Goal: Task Accomplishment & Management: Manage account settings

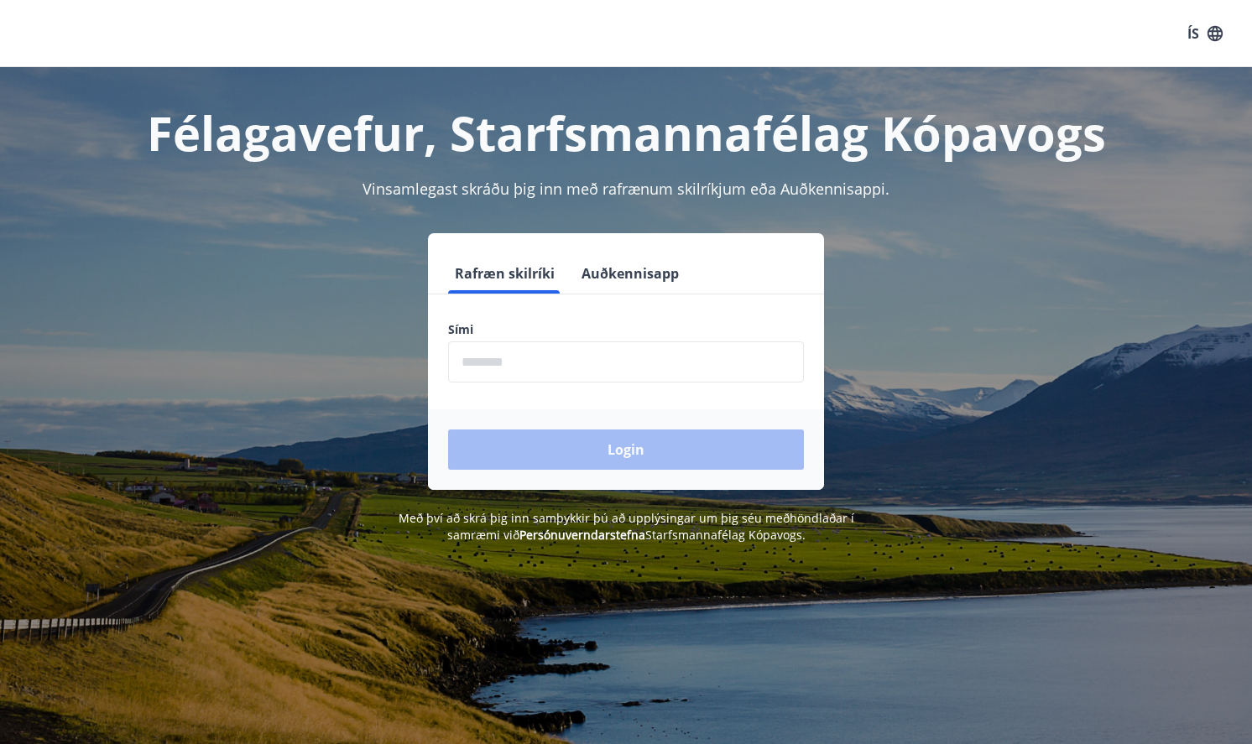
click at [492, 362] on input "phone" at bounding box center [626, 361] width 356 height 41
click at [635, 444] on div "Login" at bounding box center [626, 449] width 396 height 81
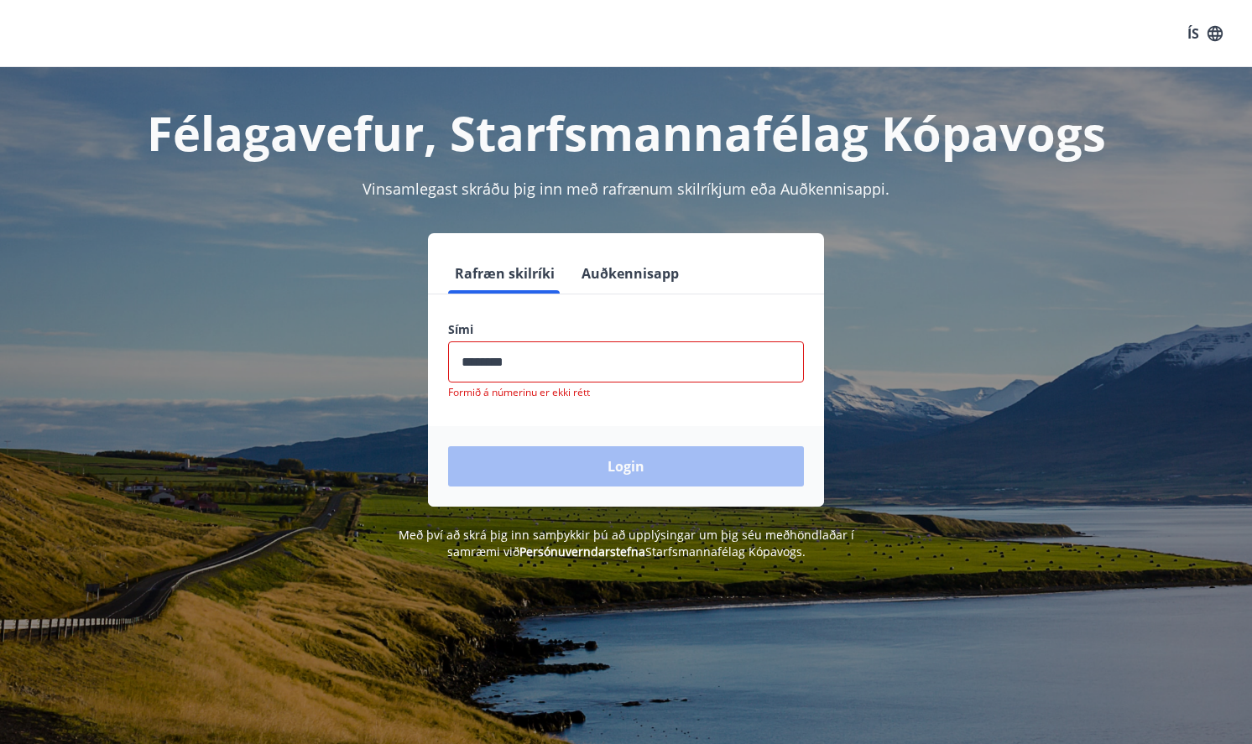
click at [559, 364] on input "phone" at bounding box center [626, 361] width 356 height 41
drag, startPoint x: 559, startPoint y: 364, endPoint x: 388, endPoint y: 367, distance: 170.3
click at [391, 367] on div "Rafræn skilríki Auðkennisapp Sími ​ Formið á númerinu er ekki rétt Login" at bounding box center [626, 370] width 1168 height 274
type input "********"
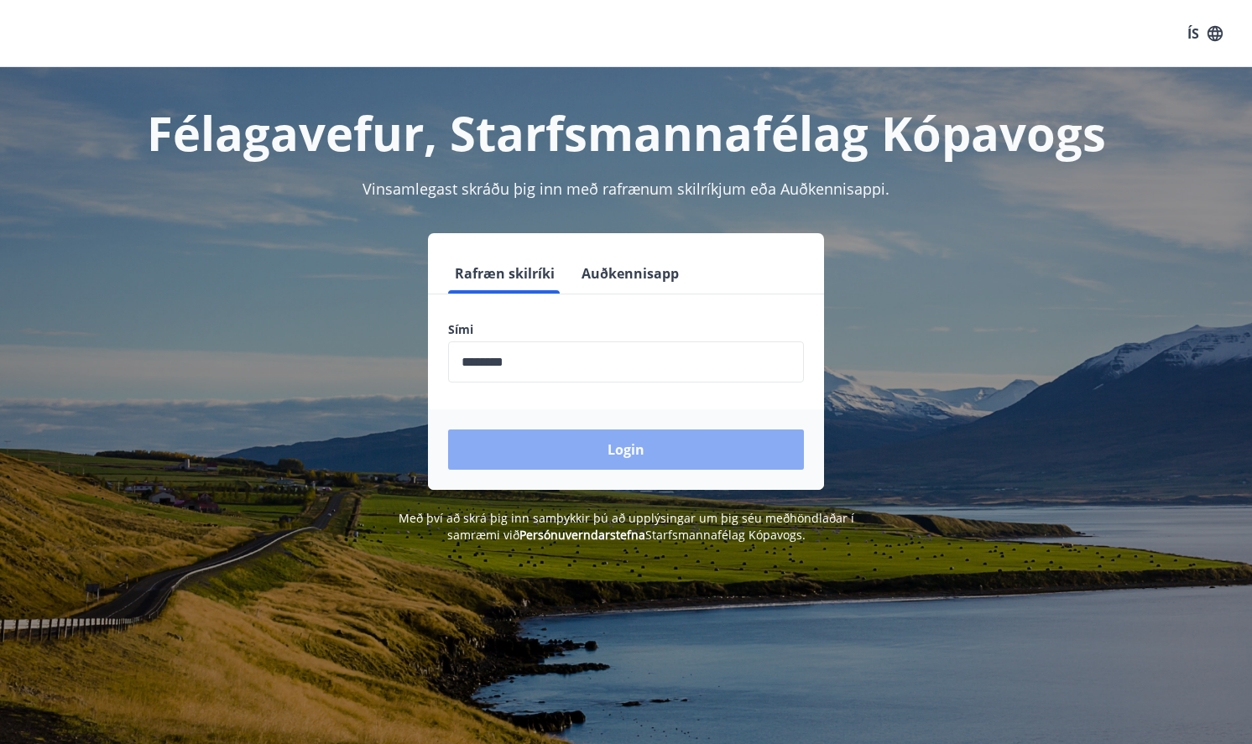
click at [645, 456] on button "Login" at bounding box center [626, 450] width 356 height 40
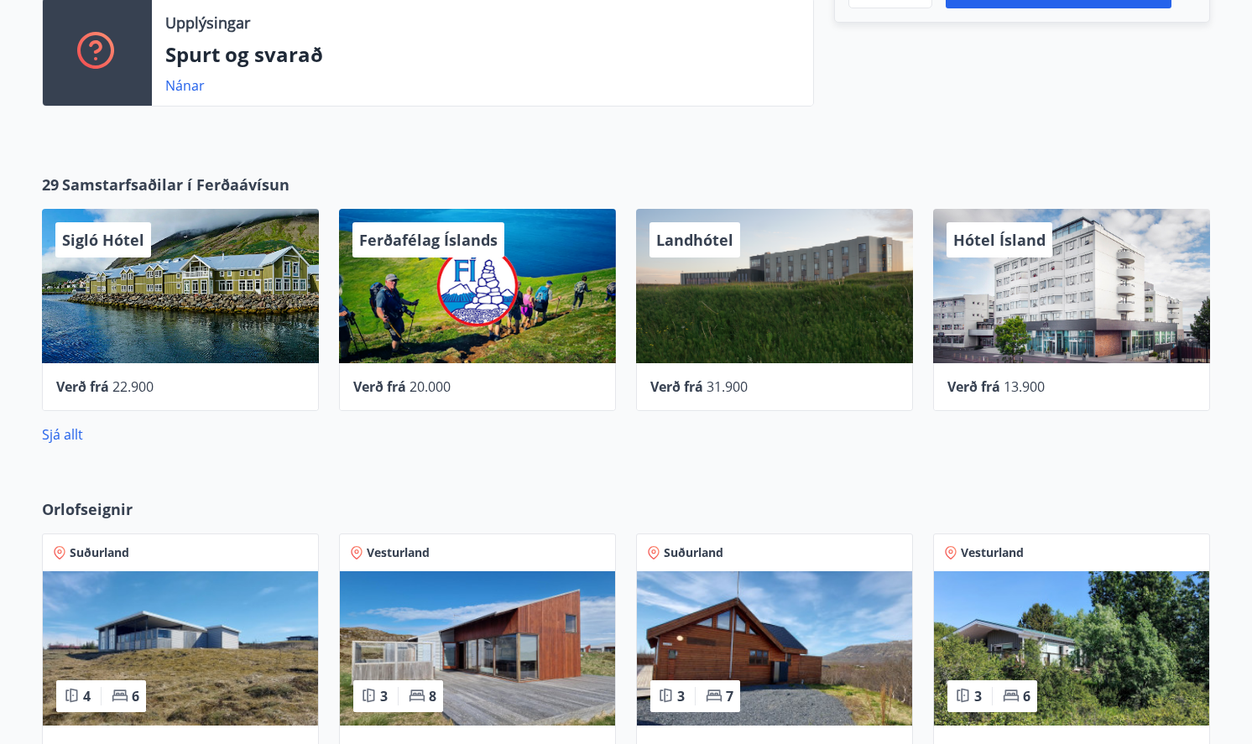
scroll to position [587, 0]
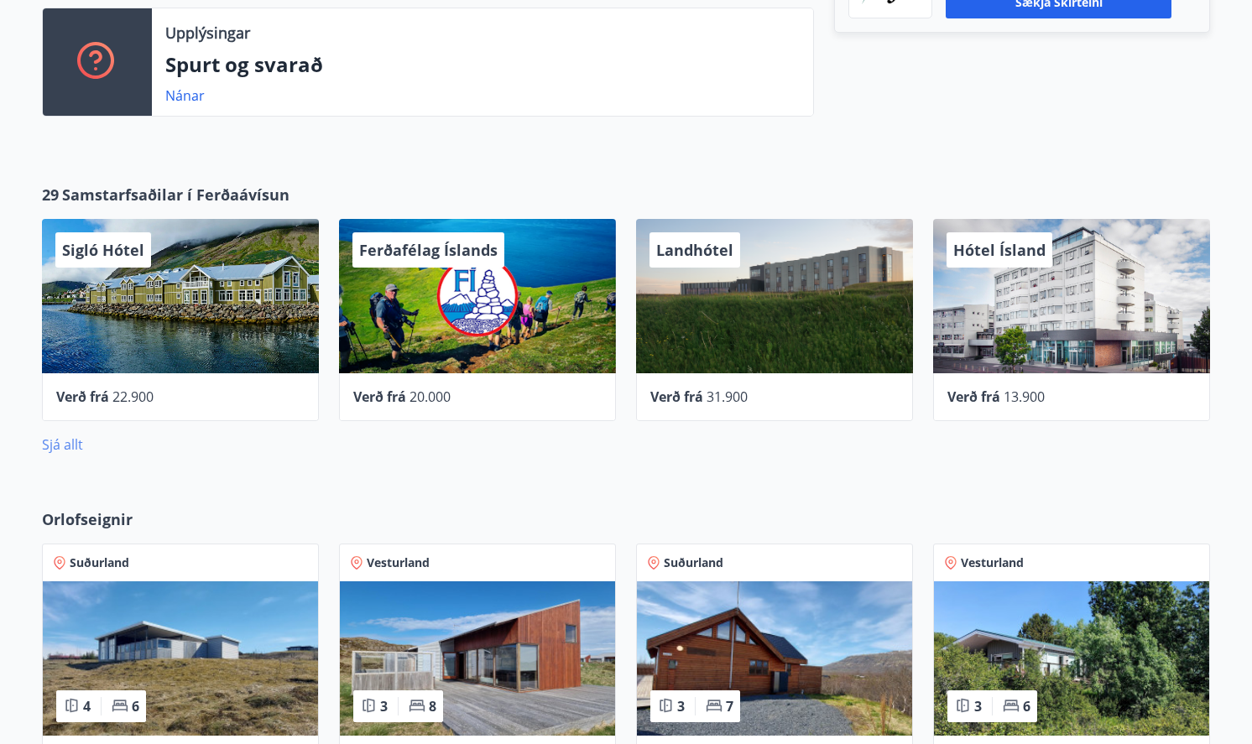
click at [64, 446] on link "Sjá allt" at bounding box center [62, 444] width 41 height 18
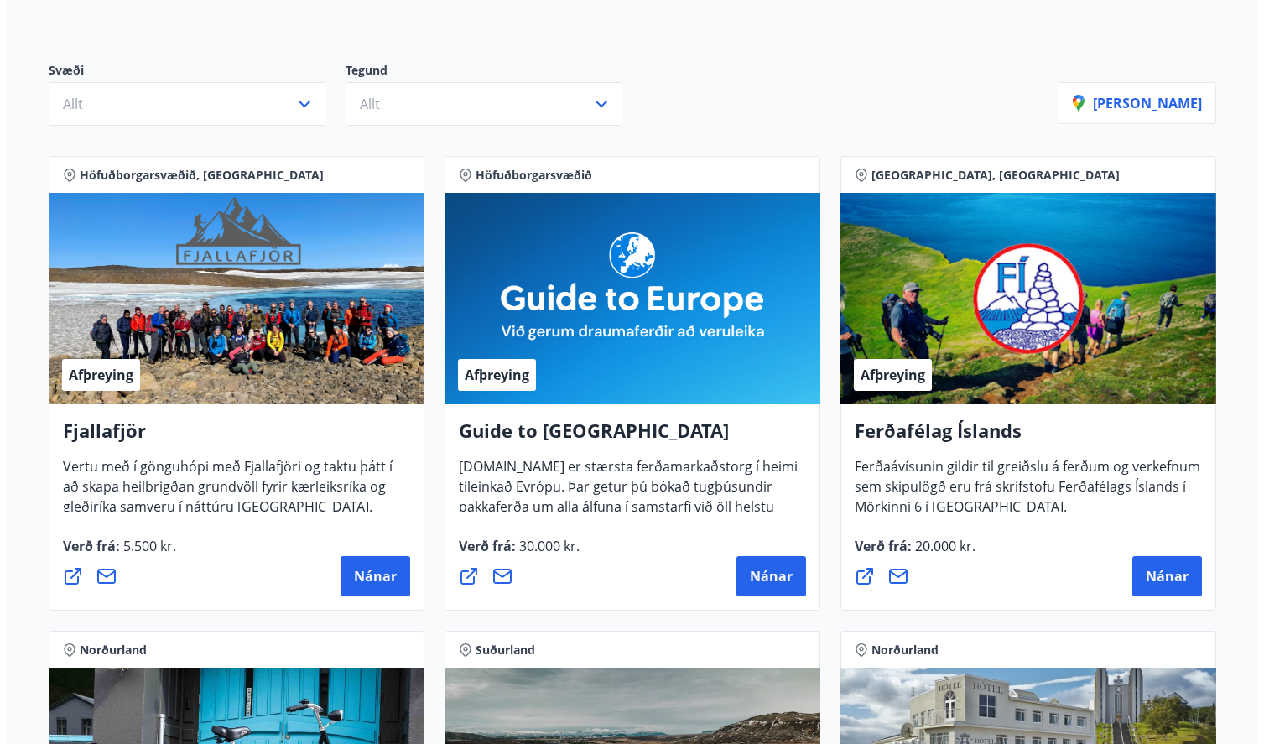
scroll to position [671, 0]
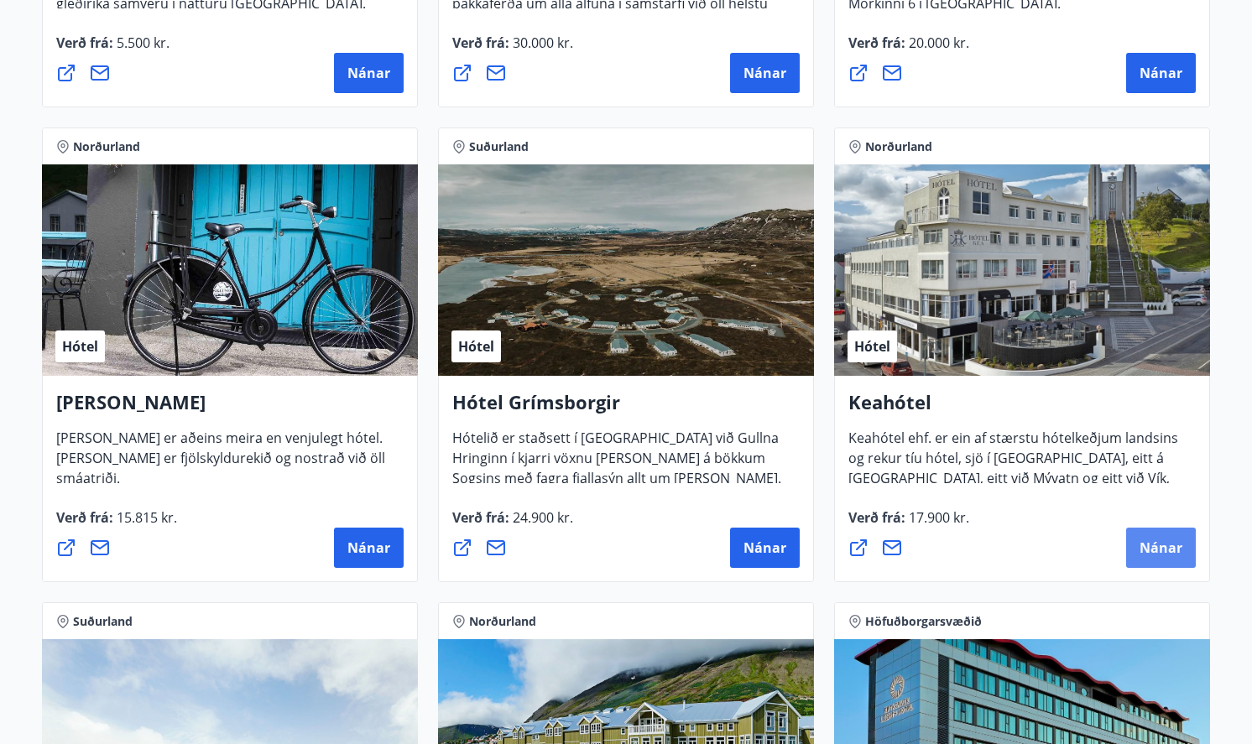
click at [1164, 544] on span "Nánar" at bounding box center [1160, 548] width 43 height 18
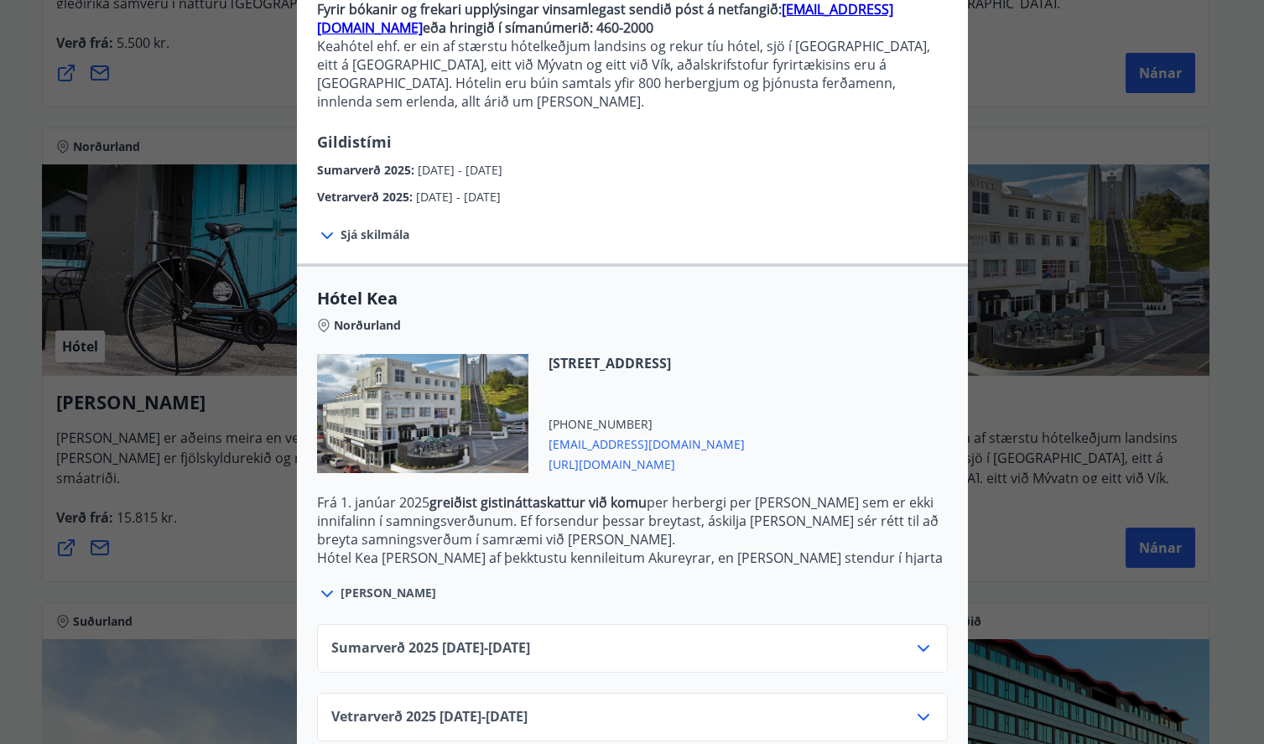
scroll to position [195, 0]
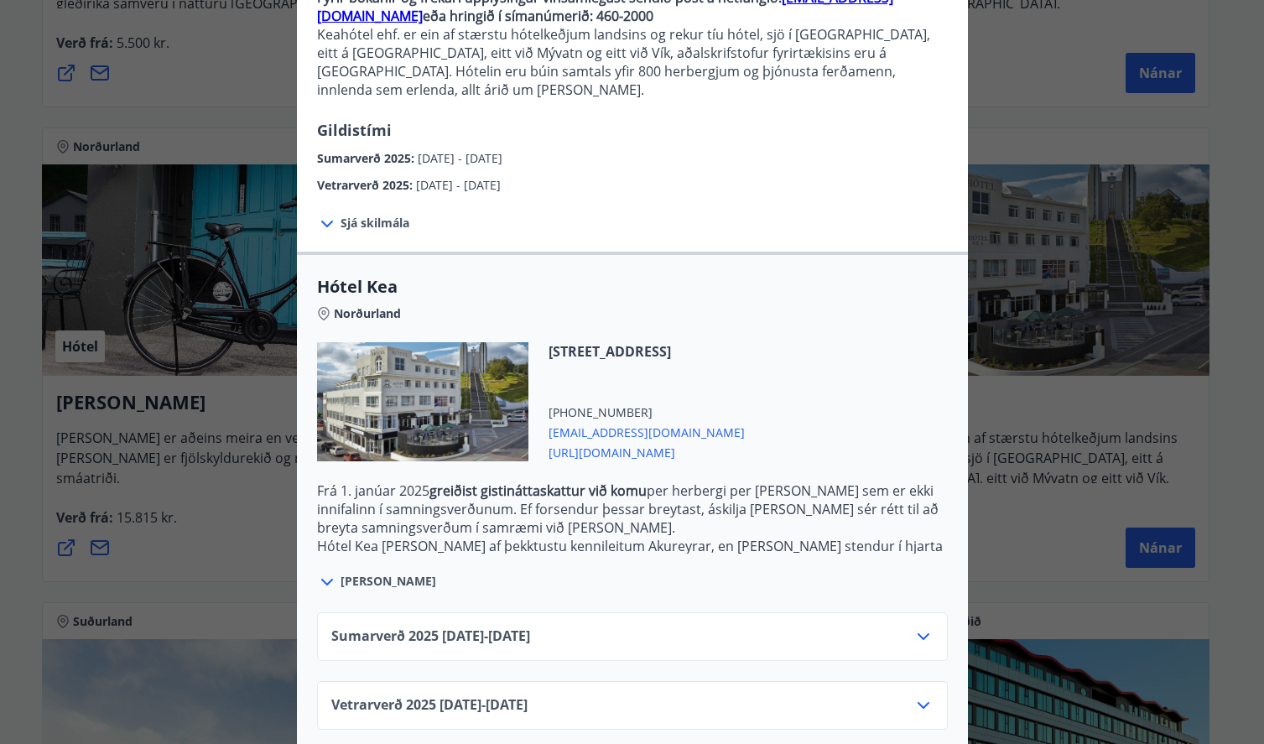
click at [918, 627] on icon at bounding box center [924, 637] width 20 height 20
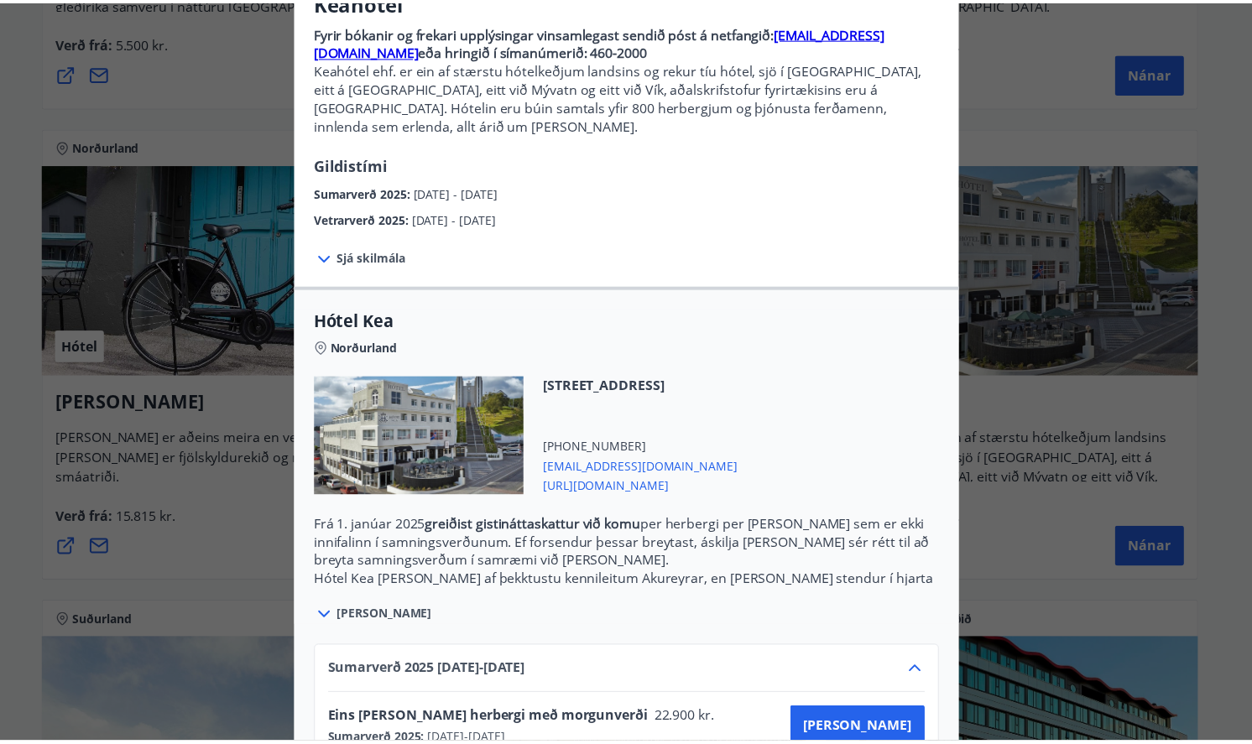
scroll to position [0, 0]
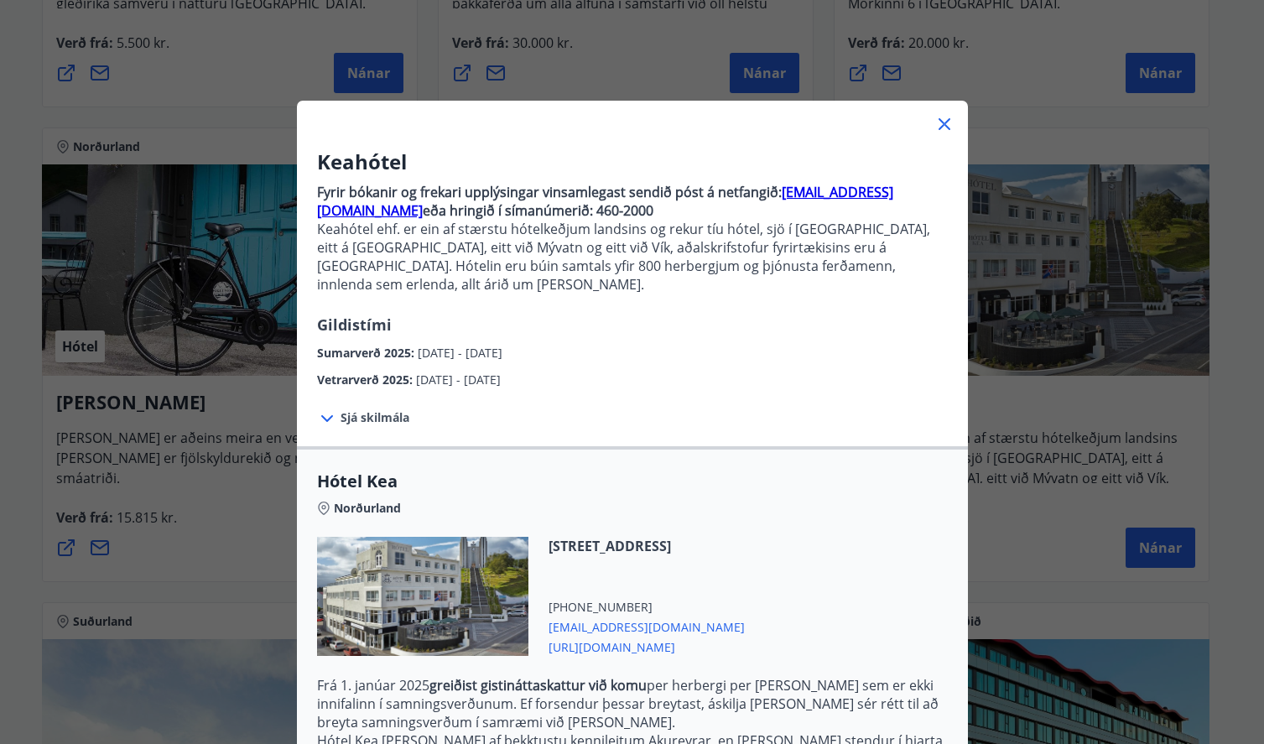
click at [941, 124] on icon at bounding box center [945, 124] width 20 height 20
